Goal: Information Seeking & Learning: Check status

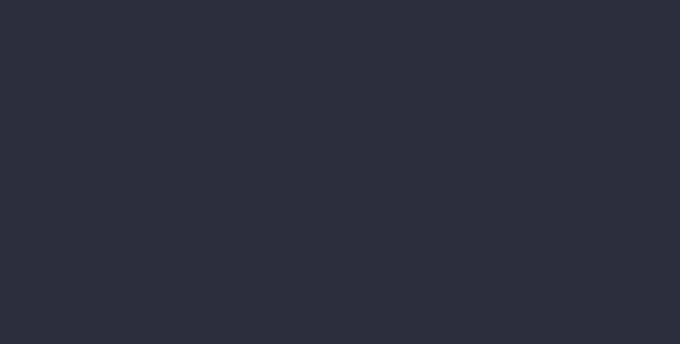
click at [35, 106] on li "Financial Reports Accruals & Deferrals Annual Revenue Cashflow Income Report In…" at bounding box center [17, 97] width 35 height 17
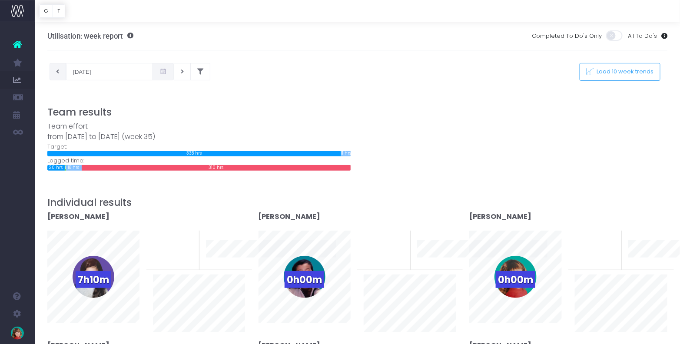
click at [60, 70] on button at bounding box center [58, 71] width 17 height 17
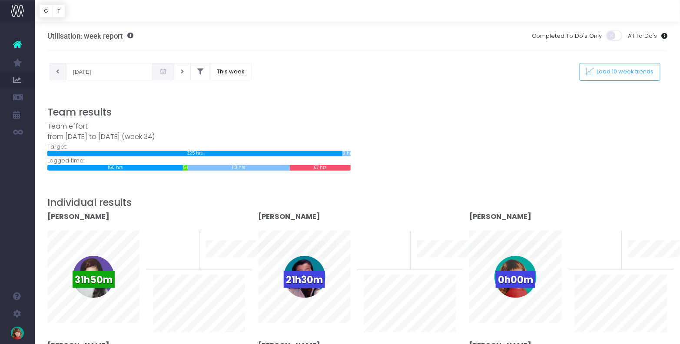
click at [58, 72] on icon at bounding box center [57, 72] width 3 height 0
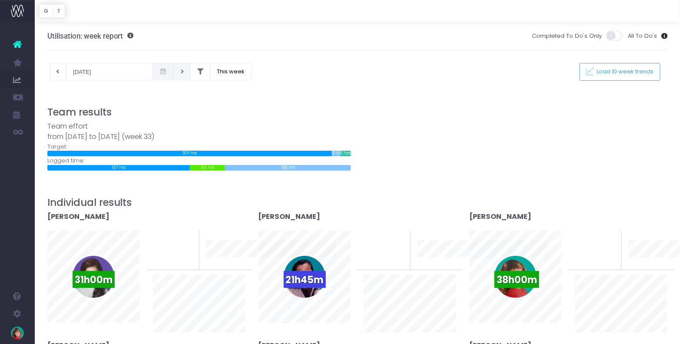
click at [181, 72] on icon at bounding box center [182, 72] width 3 height 0
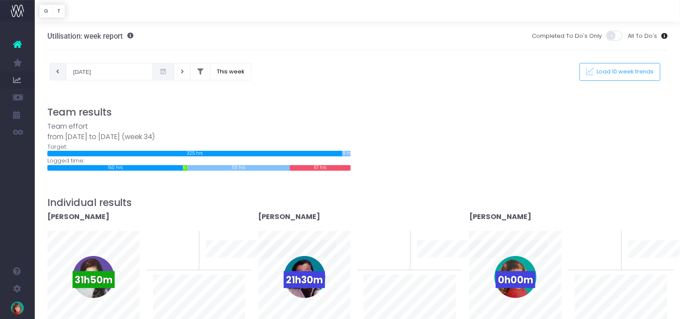
click at [58, 72] on icon at bounding box center [57, 72] width 3 height 0
type input "11-08-2025"
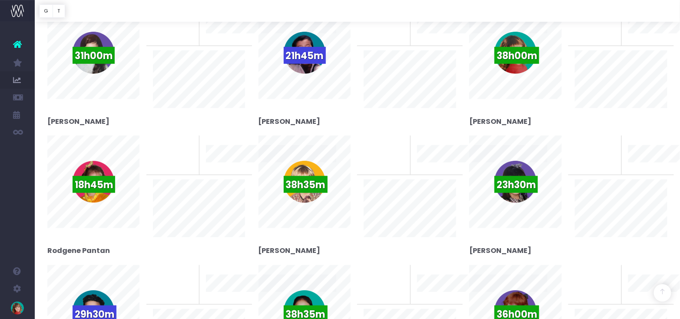
scroll to position [178, 0]
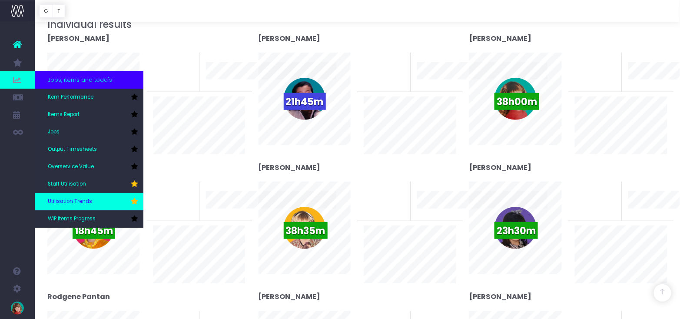
click at [95, 196] on link "Utilisation Trends" at bounding box center [89, 201] width 109 height 17
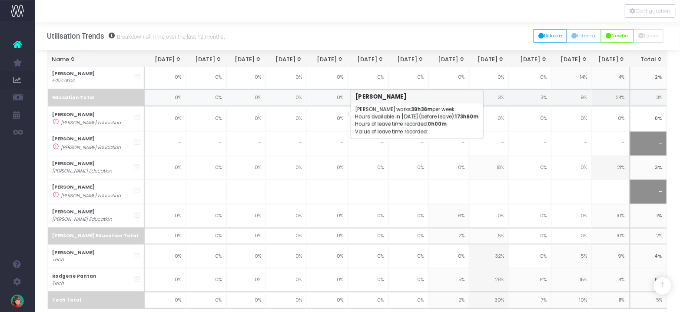
scroll to position [139, 0]
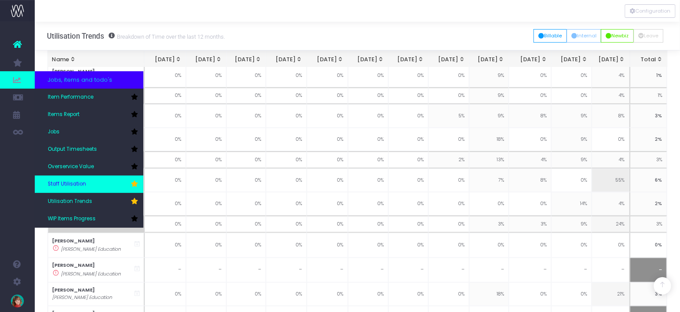
click at [85, 183] on span "Staff Utilisation" at bounding box center [67, 184] width 38 height 8
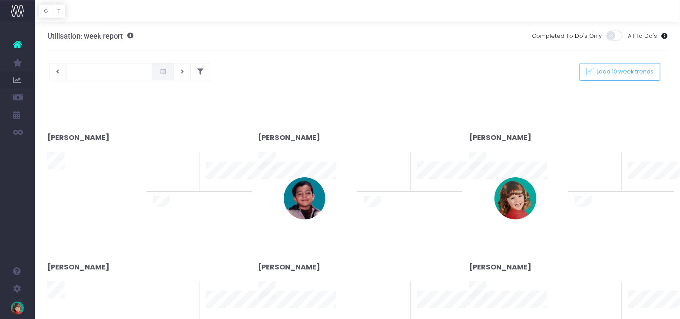
type input "25-08-2025"
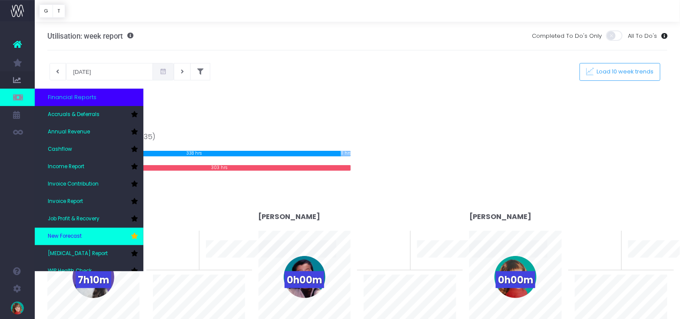
click at [96, 233] on link "New Forecast" at bounding box center [89, 236] width 109 height 17
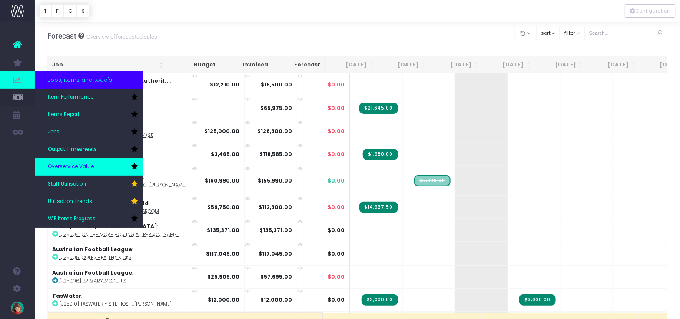
click at [82, 169] on span "Overservice Value" at bounding box center [71, 167] width 46 height 8
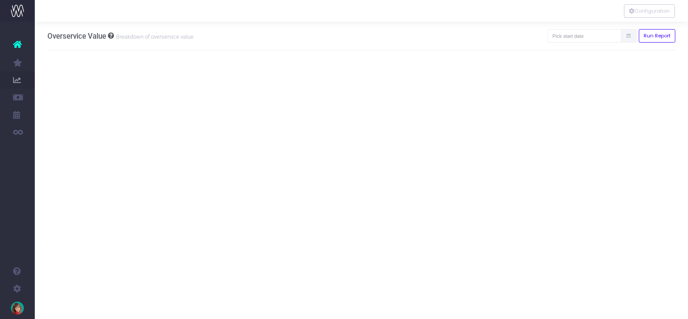
click at [629, 36] on icon at bounding box center [628, 36] width 6 height 0
click at [616, 33] on input "text" at bounding box center [584, 35] width 74 height 13
click at [588, 108] on td "12" at bounding box center [588, 105] width 15 height 13
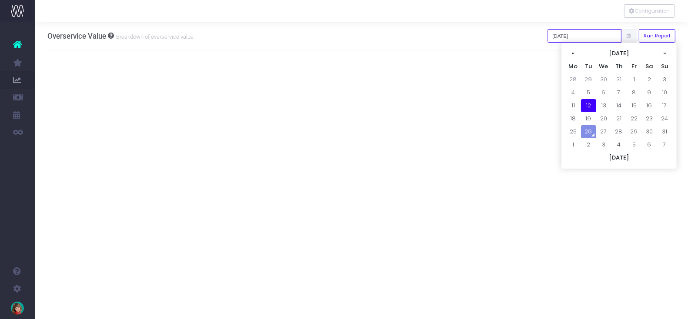
click at [606, 33] on input "[DATE]" at bounding box center [584, 35] width 74 height 13
click at [573, 102] on td "11" at bounding box center [572, 105] width 15 height 13
type input "[DATE]"
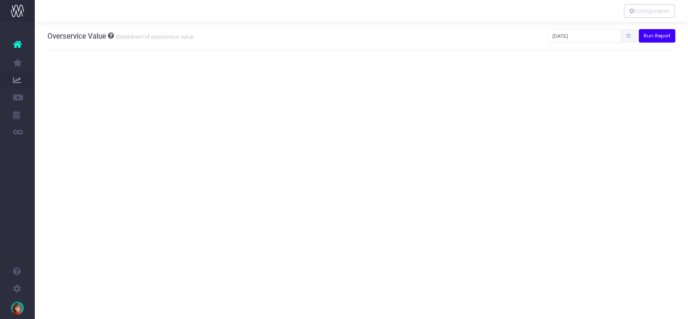
click at [664, 40] on button "Run Report" at bounding box center [656, 35] width 37 height 13
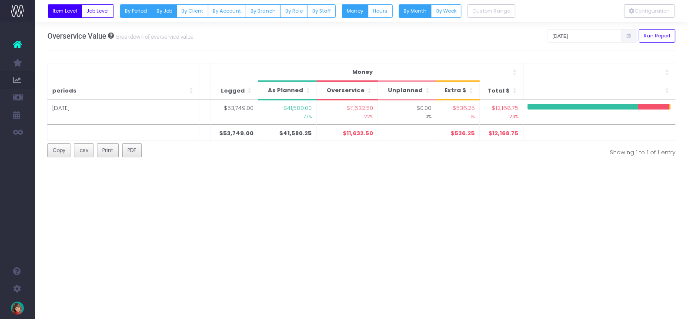
click at [163, 13] on button "By Job" at bounding box center [164, 10] width 26 height 13
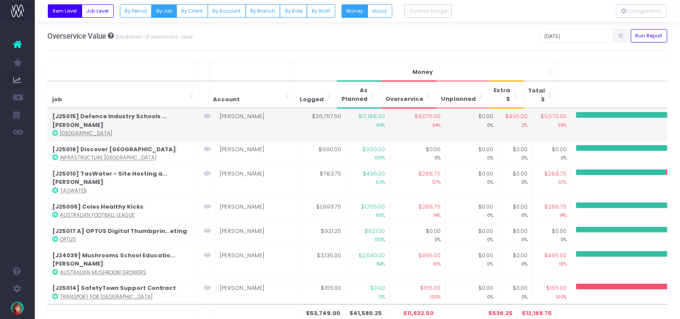
click at [208, 116] on icon at bounding box center [207, 116] width 7 height 6
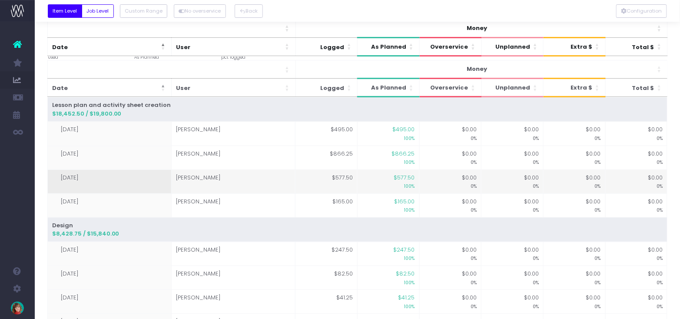
scroll to position [41, 0]
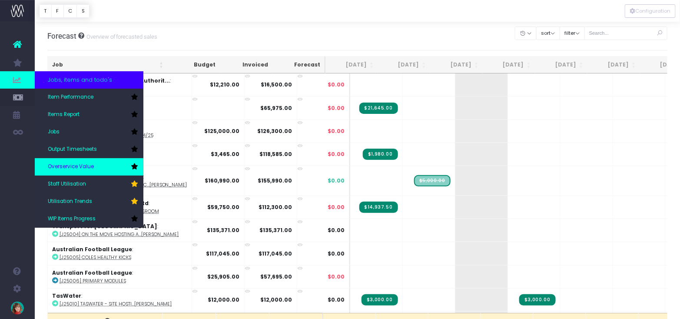
click at [90, 169] on span "Overservice Value" at bounding box center [71, 167] width 46 height 8
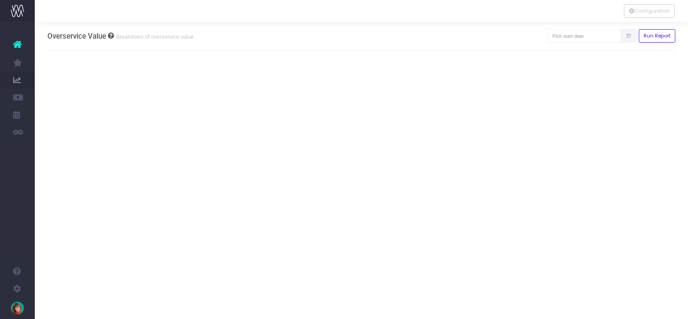
click at [625, 36] on span at bounding box center [629, 35] width 16 height 13
click at [578, 35] on input "text" at bounding box center [584, 35] width 74 height 13
click at [577, 109] on td "11" at bounding box center [572, 105] width 15 height 13
click at [656, 38] on button "Run Report" at bounding box center [656, 35] width 37 height 13
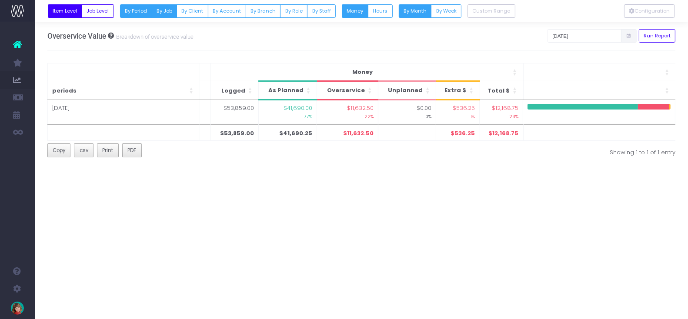
click at [166, 11] on button "By Job" at bounding box center [164, 10] width 26 height 13
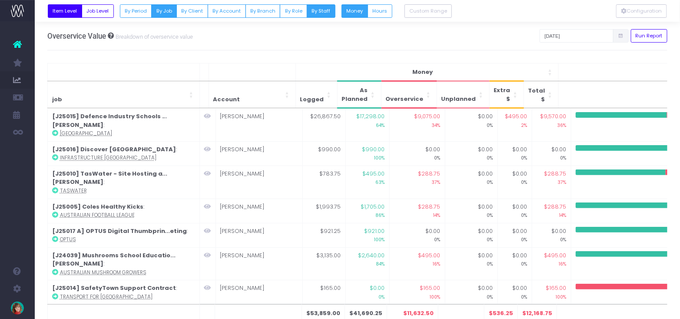
click at [313, 9] on button "By Staff" at bounding box center [321, 10] width 29 height 13
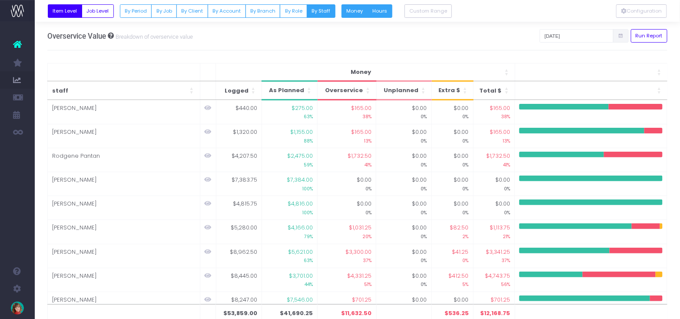
click at [376, 15] on button "Hours" at bounding box center [380, 10] width 25 height 13
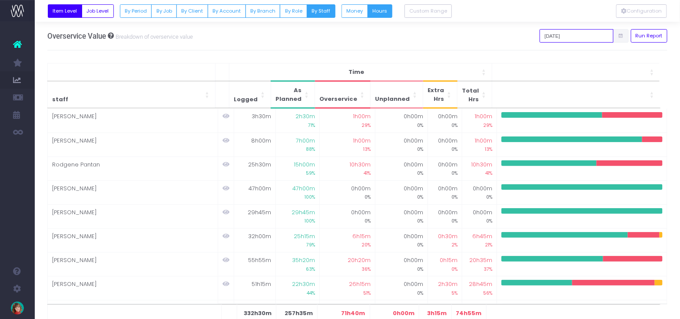
click at [583, 38] on input "11-08-2025" at bounding box center [577, 35] width 74 height 13
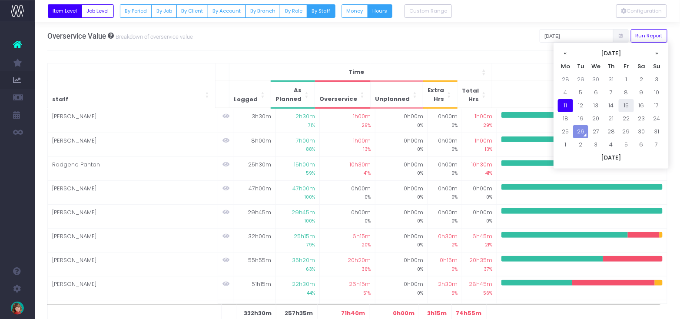
click at [629, 107] on td "15" at bounding box center [626, 105] width 15 height 13
click at [589, 34] on input "15-08-2025" at bounding box center [577, 35] width 74 height 13
click at [563, 106] on td "11" at bounding box center [565, 105] width 15 height 13
type input "11-08-2025"
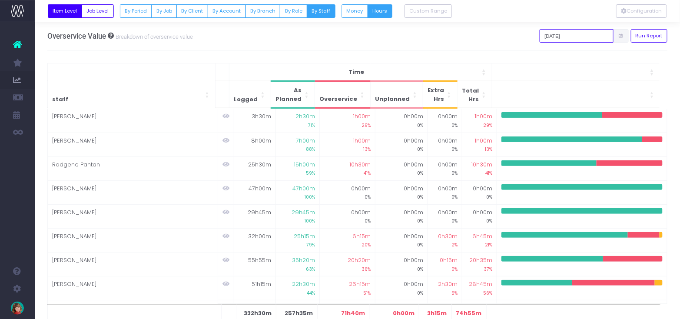
click at [610, 36] on input "11-08-2025" at bounding box center [577, 35] width 74 height 13
click at [423, 47] on div "Configuration Overservice Value Breakdown of overservice value 11-08-2025 Run R…" at bounding box center [357, 36] width 621 height 29
click at [128, 9] on button "By Period" at bounding box center [136, 10] width 32 height 13
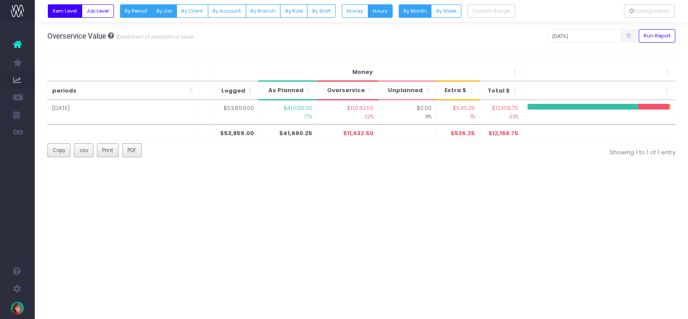
click at [167, 6] on button "By Job" at bounding box center [164, 10] width 26 height 13
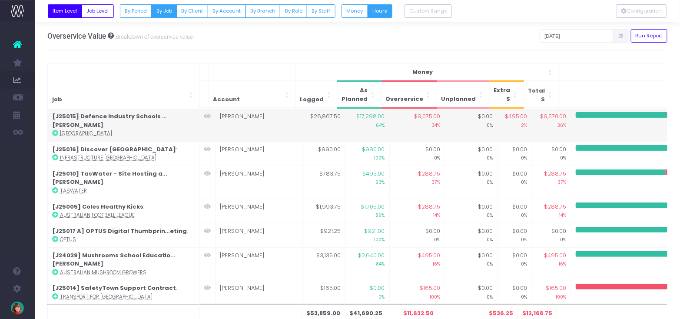
click at [167, 116] on strong "[J25015] Defence Industry Schools ...ogram" at bounding box center [109, 120] width 115 height 17
click at [209, 118] on icon at bounding box center [207, 116] width 7 height 6
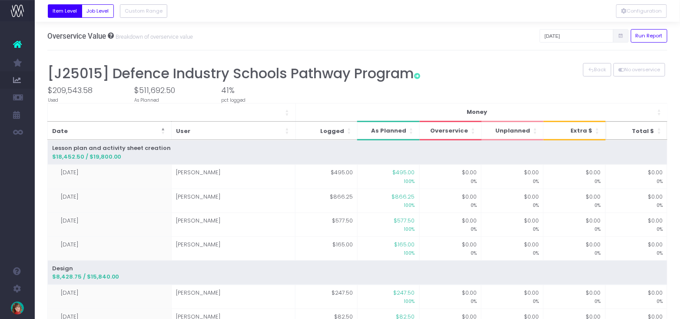
click at [652, 130] on span "Total $" at bounding box center [643, 131] width 22 height 9
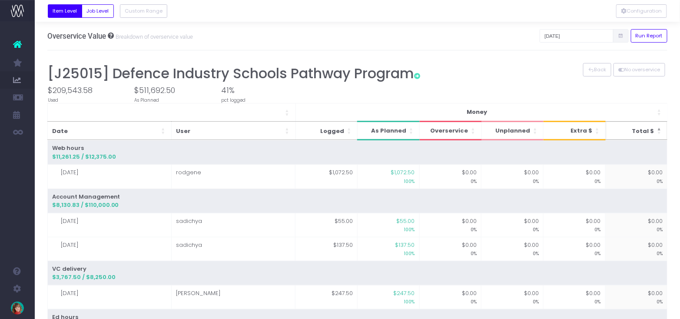
click at [652, 130] on span "Total $" at bounding box center [643, 131] width 22 height 9
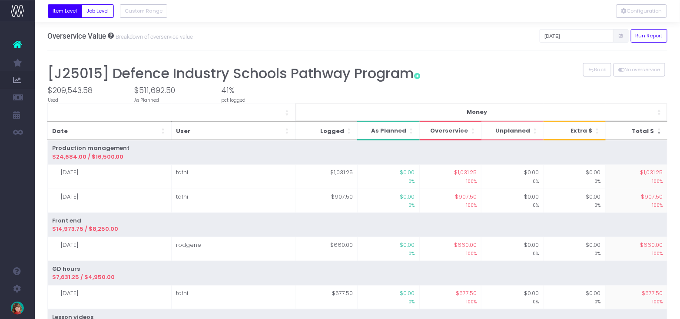
click at [479, 110] on span "Money" at bounding box center [477, 112] width 20 height 9
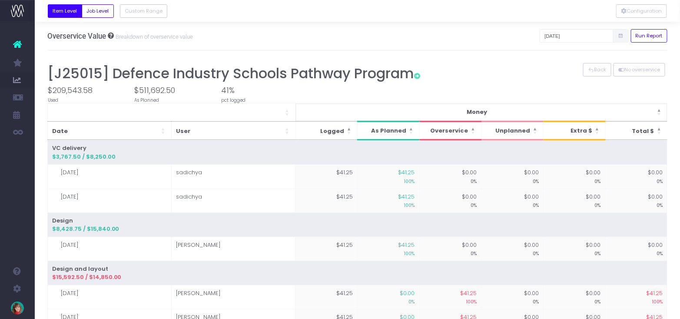
click at [479, 110] on span "Money" at bounding box center [477, 112] width 20 height 9
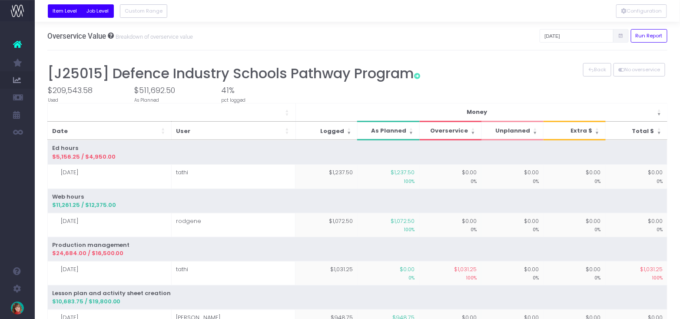
click at [104, 12] on button "Job Level" at bounding box center [98, 10] width 32 height 13
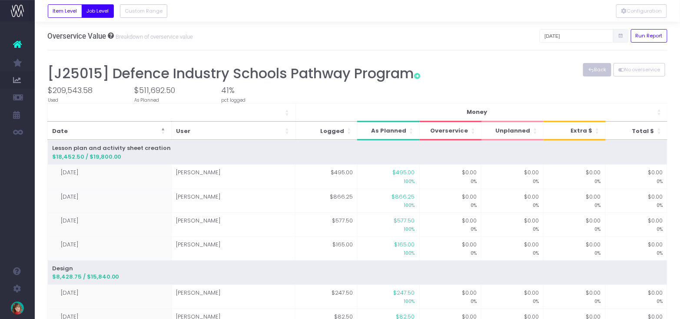
click at [593, 70] on button "Back" at bounding box center [597, 69] width 28 height 13
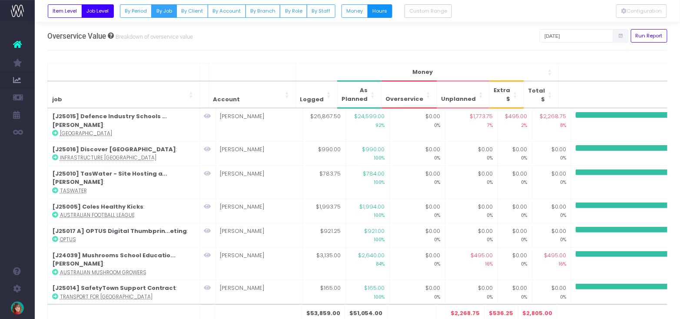
click at [372, 13] on button "Hours" at bounding box center [380, 10] width 25 height 13
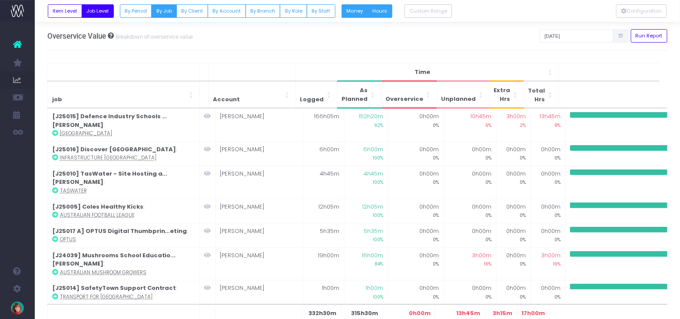
click at [347, 10] on button "Money" at bounding box center [355, 10] width 27 height 13
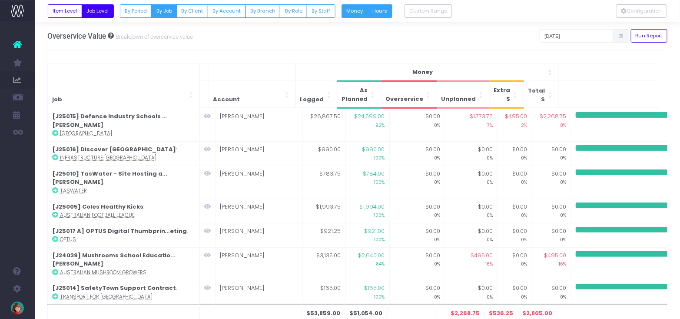
click at [376, 13] on button "Hours" at bounding box center [380, 10] width 25 height 13
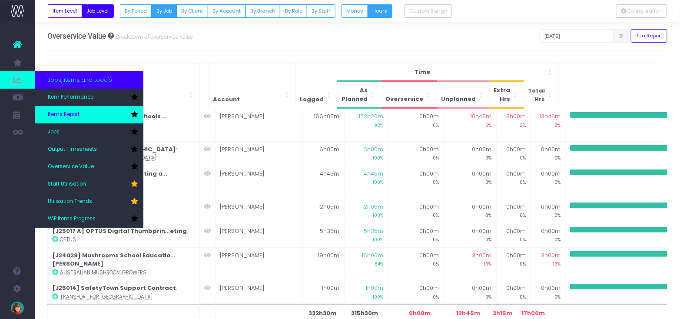
click at [83, 109] on link "Items Report" at bounding box center [89, 114] width 109 height 17
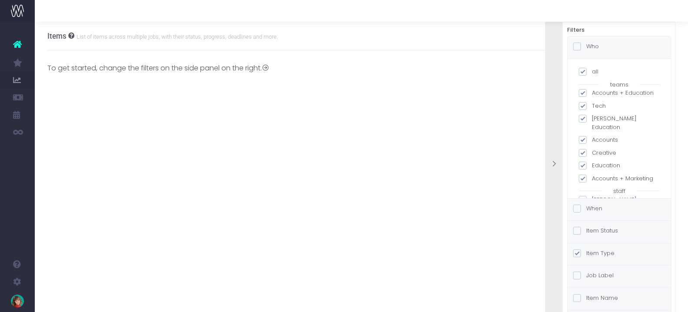
click at [585, 70] on span at bounding box center [582, 72] width 8 height 8
click at [592, 70] on input "all" at bounding box center [595, 70] width 6 height 6
checkbox input "false"
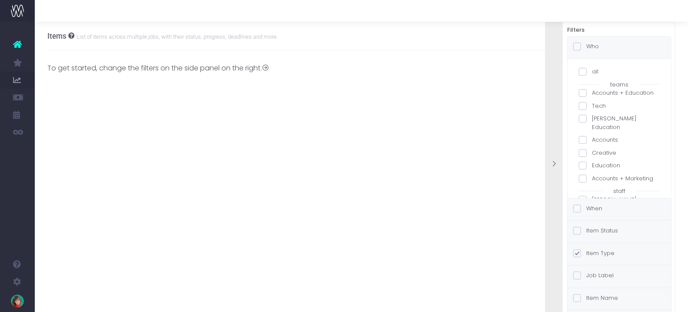
checkbox input "false"
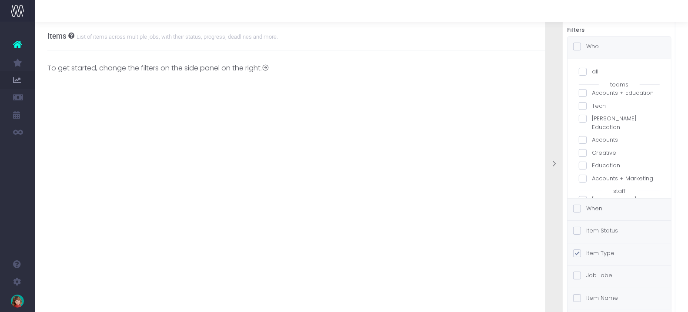
checkbox input "false"
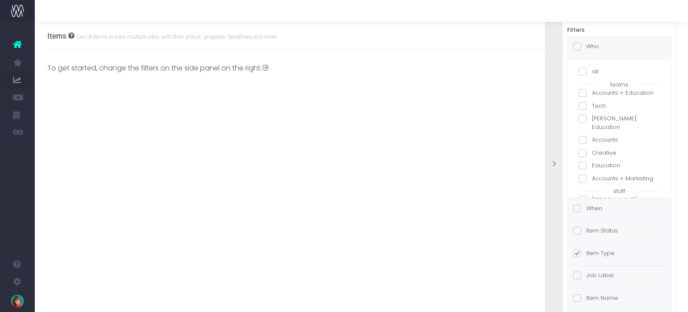
checkbox input "false"
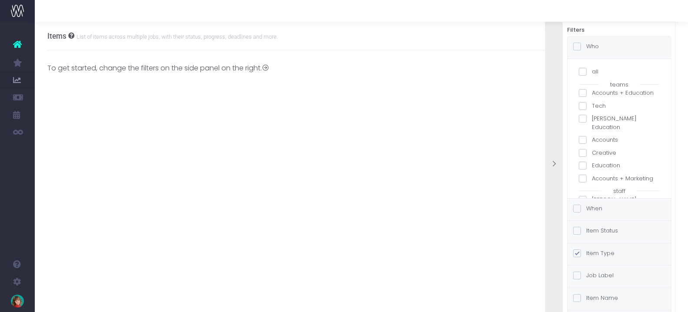
checkbox input "false"
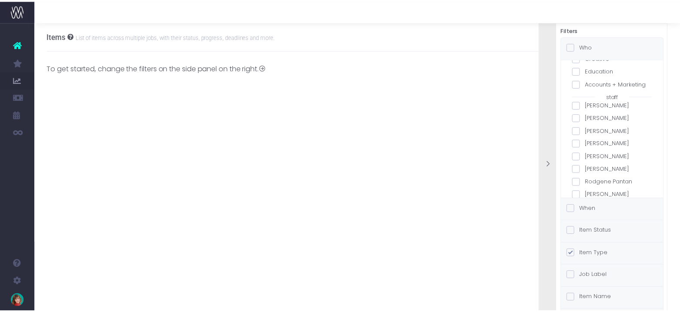
scroll to position [96, 0]
click at [585, 103] on span at bounding box center [582, 104] width 8 height 8
click at [592, 103] on input "Angelina Yalda" at bounding box center [595, 103] width 6 height 6
checkbox input "true"
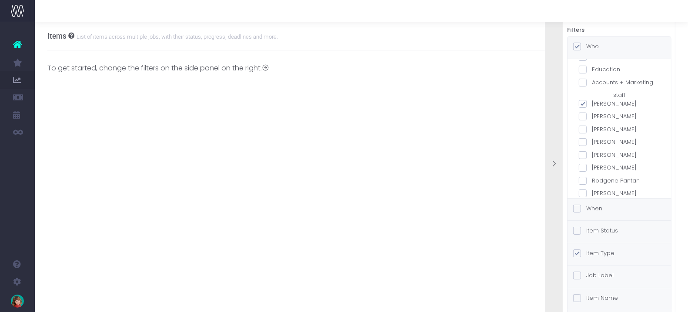
checkbox input "true"
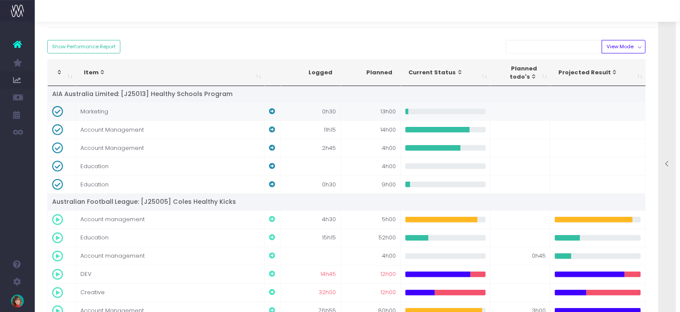
scroll to position [0, 0]
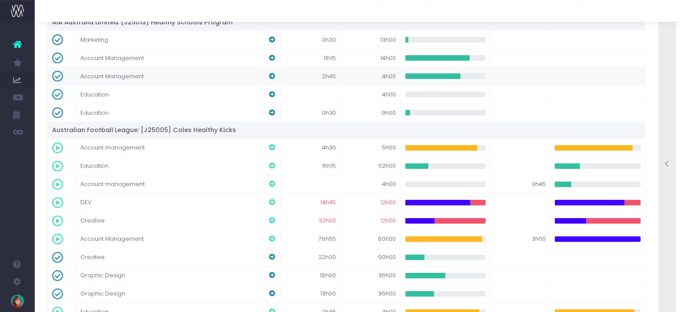
scroll to position [117, 0]
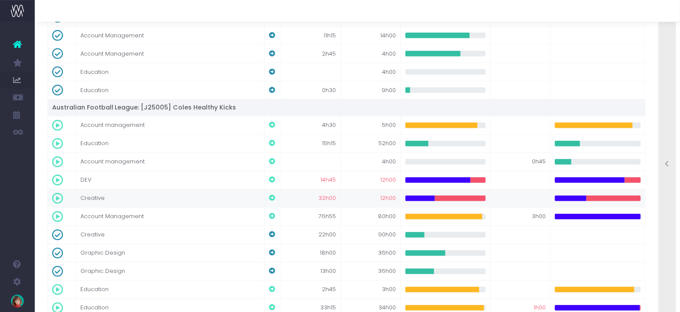
click at [273, 195] on icon at bounding box center [272, 198] width 6 height 6
click at [666, 163] on icon at bounding box center [667, 163] width 7 height 7
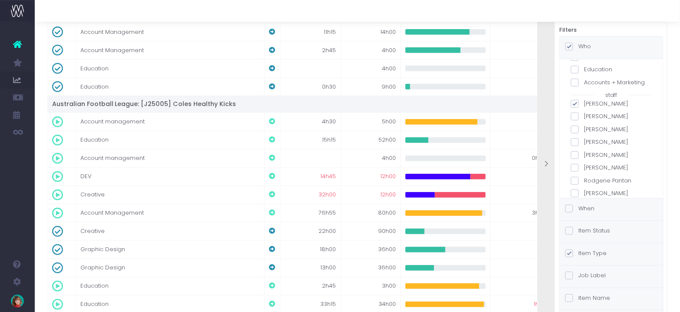
scroll to position [128, 0]
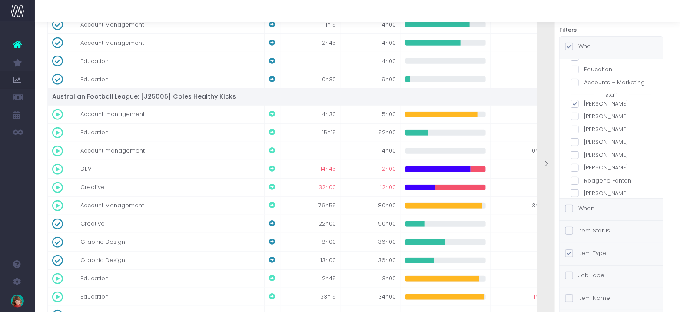
click at [598, 297] on label "Item Name" at bounding box center [587, 298] width 45 height 9
click at [584, 297] on input "Item Name" at bounding box center [581, 297] width 6 height 6
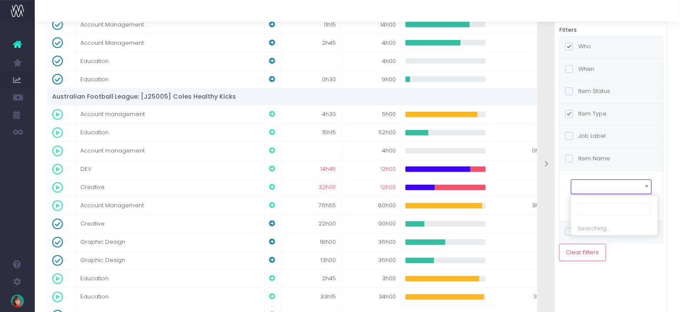
click at [606, 187] on span at bounding box center [611, 189] width 73 height 12
click at [572, 111] on span at bounding box center [569, 114] width 8 height 8
click at [578, 111] on input "Item Type" at bounding box center [581, 113] width 6 height 6
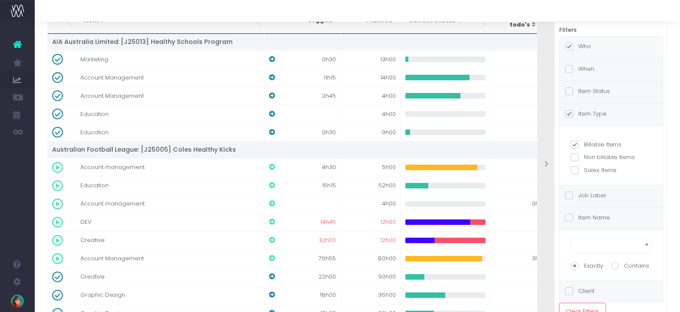
scroll to position [69, 0]
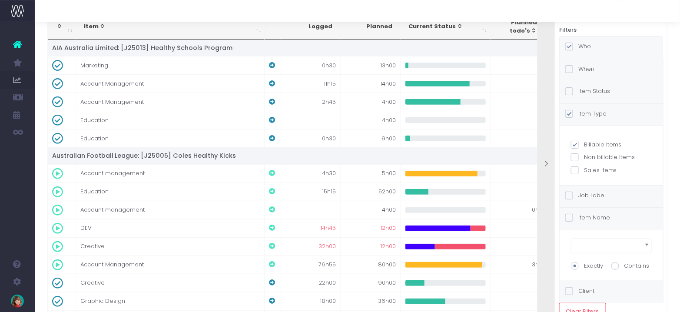
click at [569, 90] on span at bounding box center [569, 91] width 8 height 8
click at [578, 90] on input "Item Status" at bounding box center [581, 90] width 6 height 6
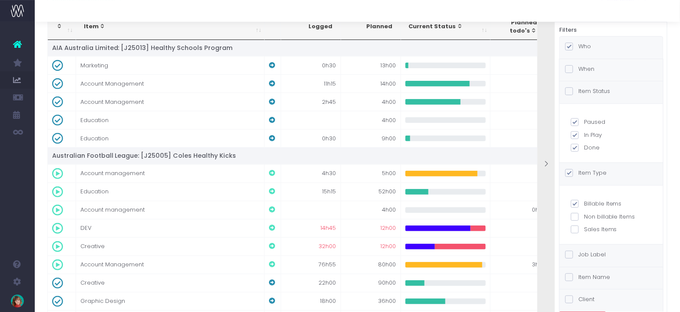
click at [569, 90] on span at bounding box center [569, 91] width 8 height 8
click at [578, 90] on input "Item Status" at bounding box center [581, 90] width 6 height 6
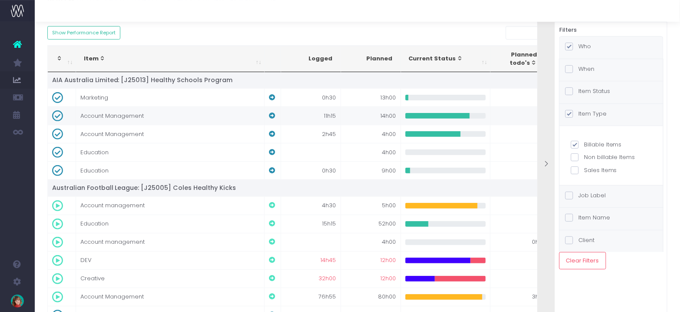
scroll to position [0, 0]
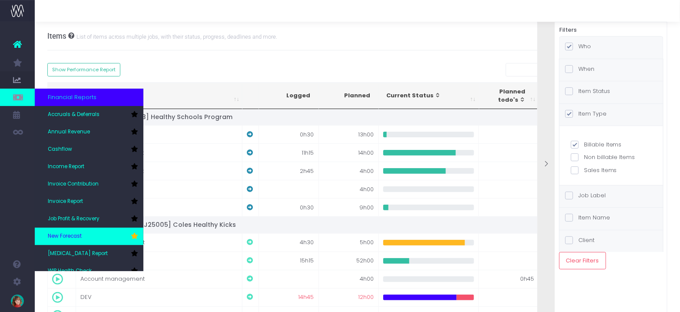
click at [98, 237] on link "New Forecast" at bounding box center [89, 236] width 109 height 17
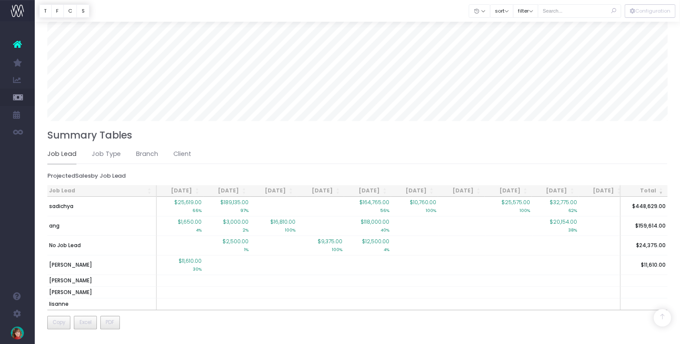
scroll to position [0, 115]
